Goal: Information Seeking & Learning: Understand process/instructions

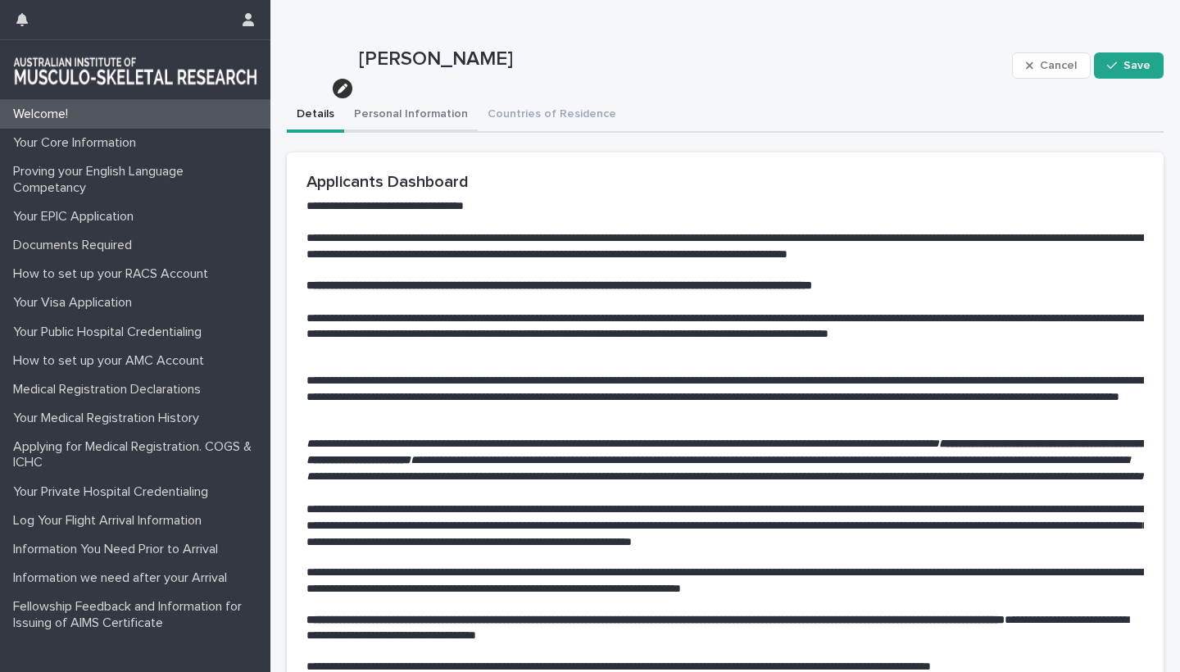
click at [411, 117] on button "Personal Information" at bounding box center [411, 115] width 134 height 34
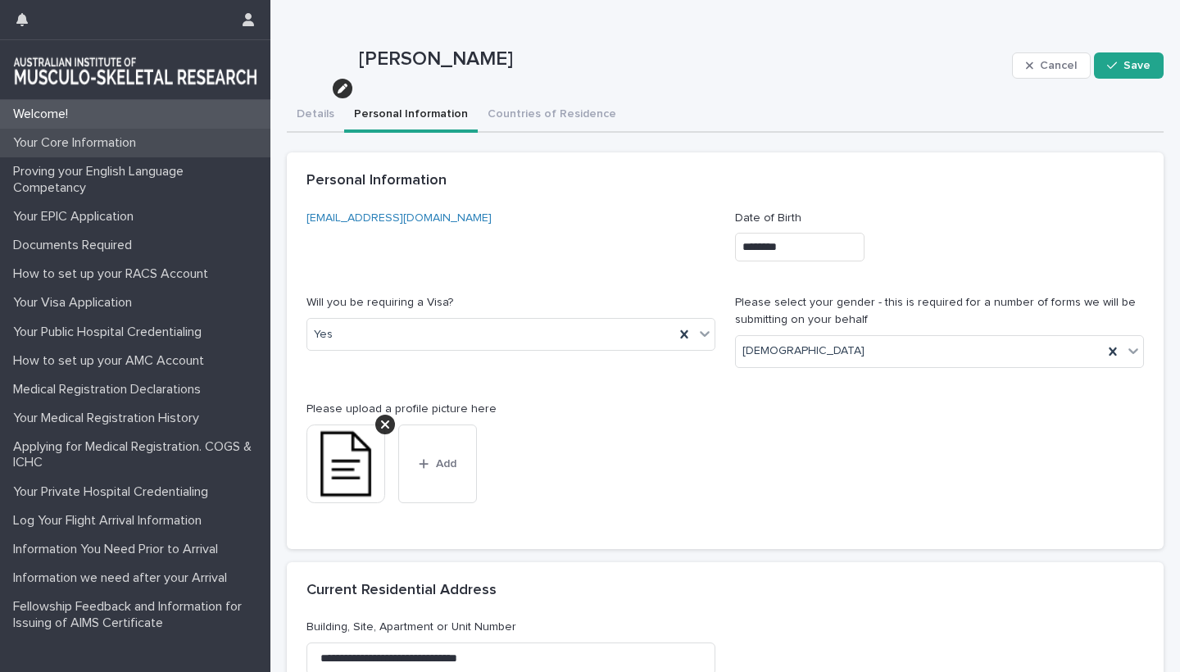
click at [66, 142] on p "Your Core Information" at bounding box center [78, 143] width 143 height 16
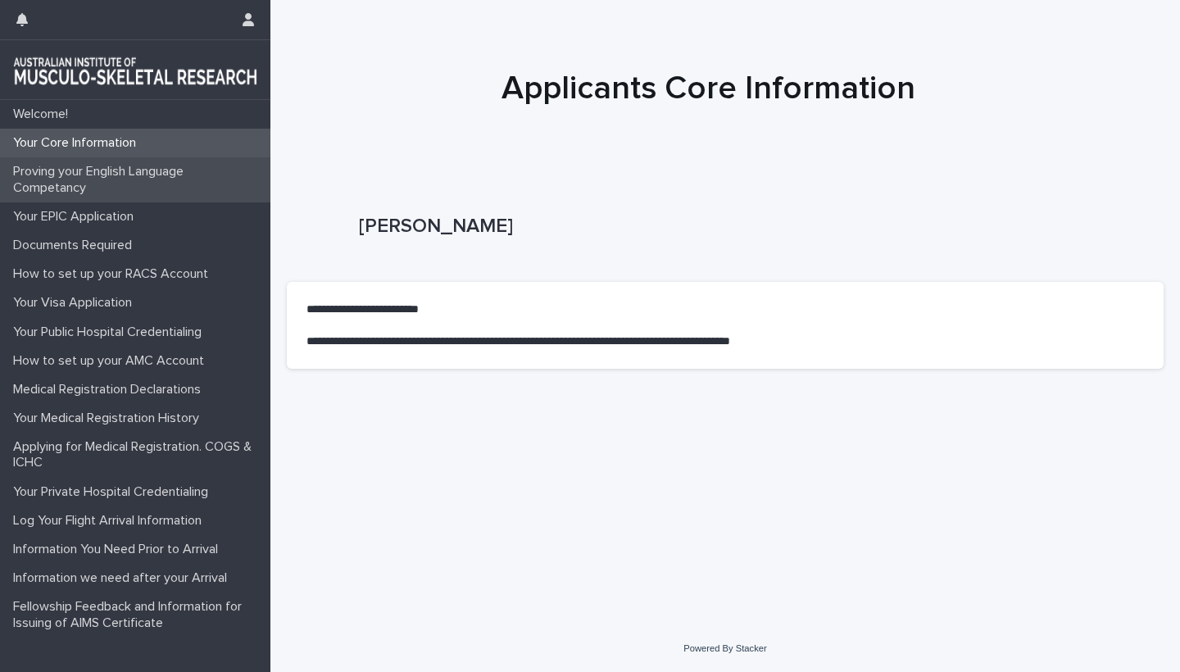
click at [69, 168] on p "Proving your English Language Competancy" at bounding box center [139, 179] width 264 height 31
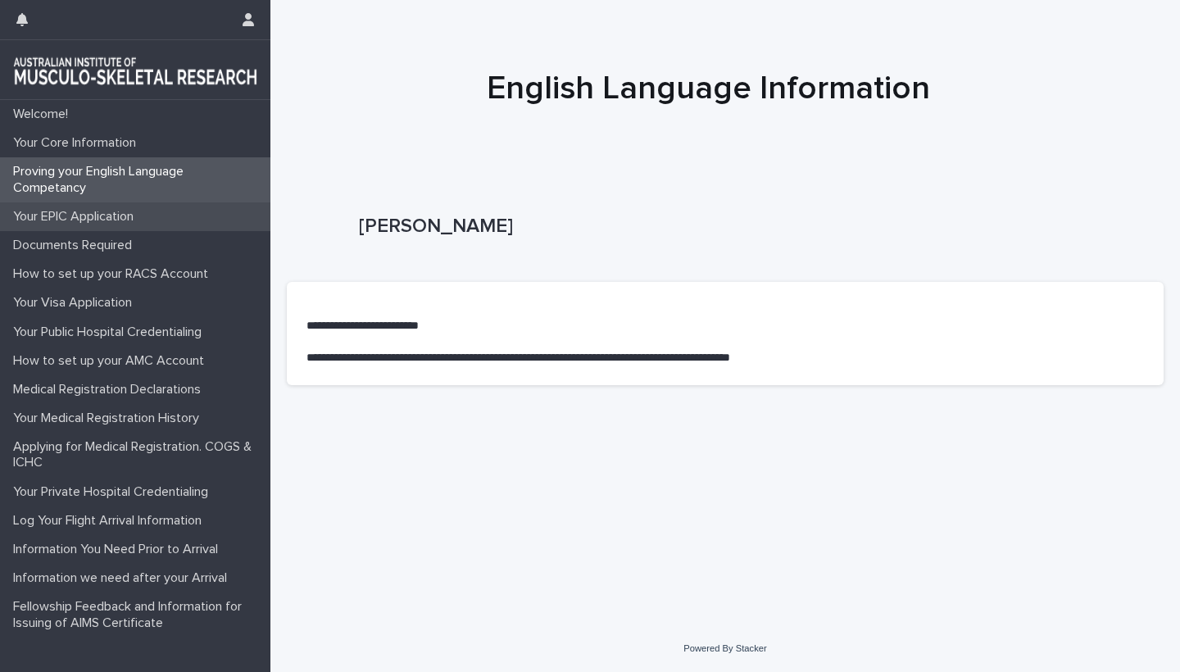
click at [58, 204] on div "Your EPIC Application" at bounding box center [135, 216] width 270 height 29
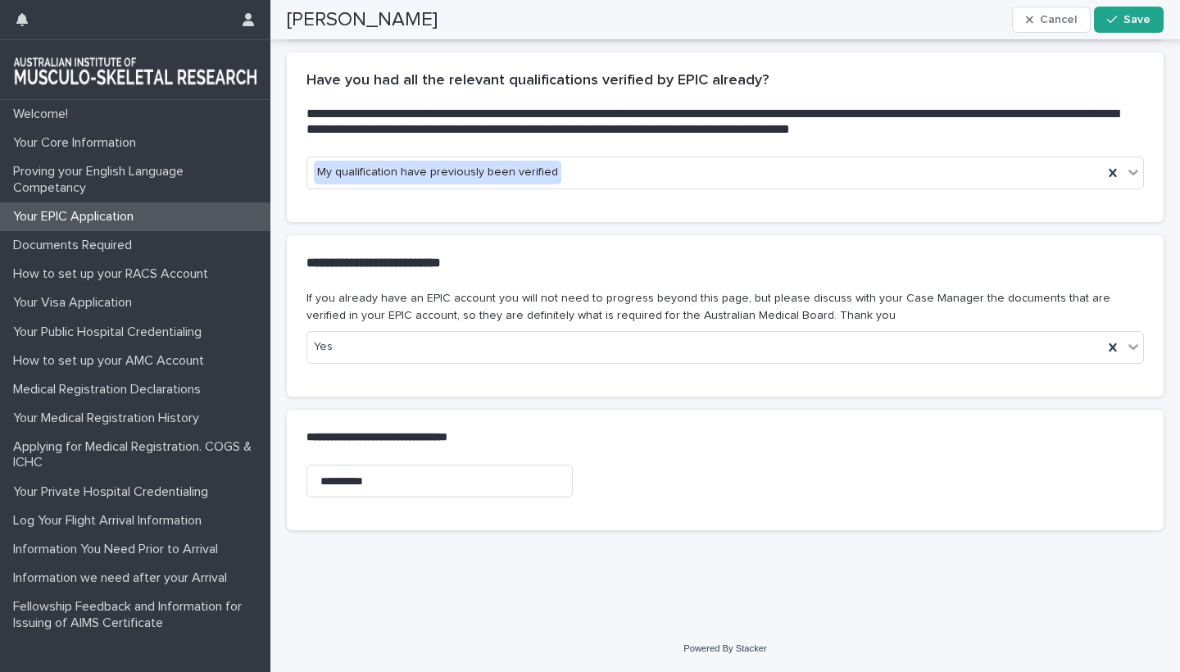
scroll to position [573, 0]
click at [79, 250] on p "Documents Required" at bounding box center [76, 246] width 138 height 16
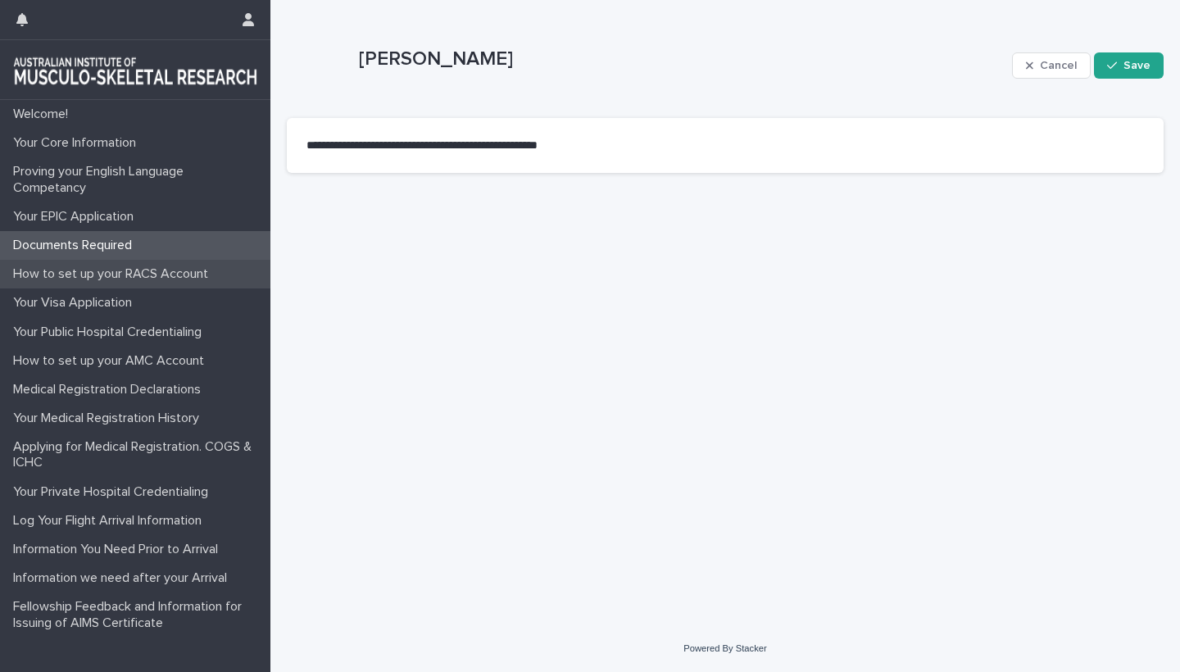
click at [93, 272] on p "How to set up your RACS Account" at bounding box center [114, 274] width 215 height 16
